Goal: Transaction & Acquisition: Purchase product/service

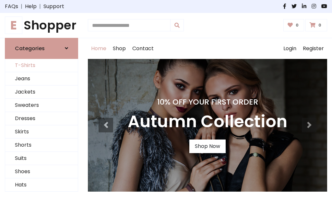
click at [41, 65] on link "T-Shirts" at bounding box center [41, 65] width 73 height 13
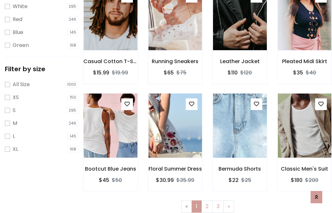
scroll to position [12, 0]
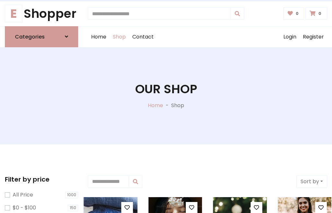
click at [166, 96] on h1 "Our Shop" at bounding box center [166, 89] width 62 height 15
click at [207, 37] on div "Home Shop Contact Log out Login Register" at bounding box center [207, 37] width 239 height 21
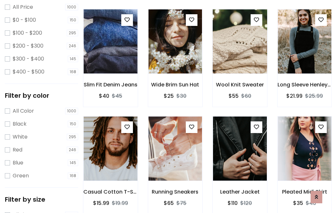
click at [239, 53] on img at bounding box center [239, 41] width 64 height 155
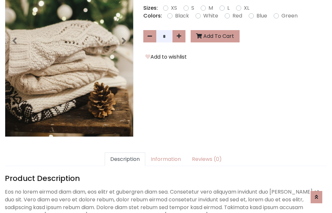
scroll to position [158, 0]
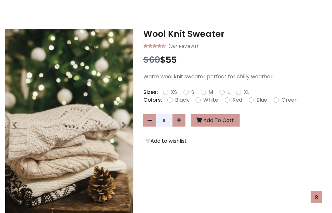
click at [235, 34] on h3 "Wool Knit Sweater" at bounding box center [235, 34] width 184 height 10
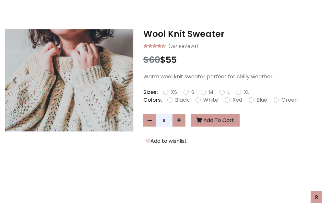
click at [235, 34] on h3 "Wool Knit Sweater" at bounding box center [235, 34] width 184 height 10
